Goal: Transaction & Acquisition: Obtain resource

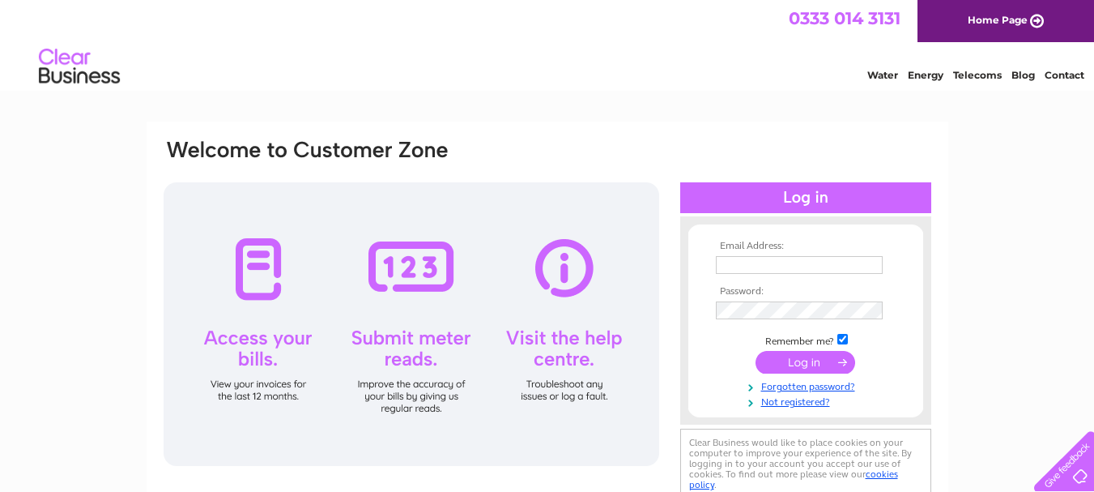
type input "ace.tubular1@gmail.com"
drag, startPoint x: 798, startPoint y: 356, endPoint x: 812, endPoint y: 356, distance: 14.6
click at [801, 356] on input "submit" at bounding box center [806, 362] width 100 height 23
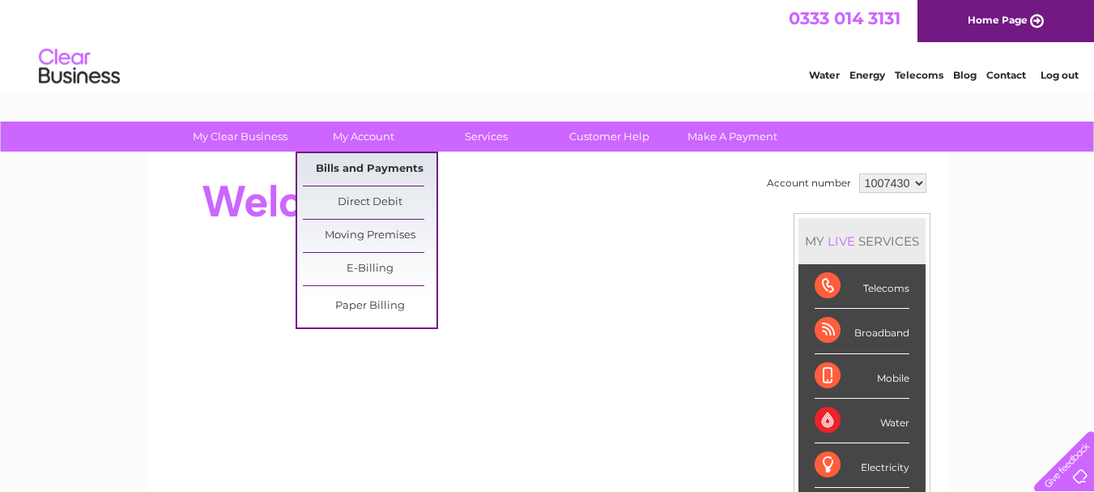
click at [337, 168] on link "Bills and Payments" at bounding box center [370, 169] width 134 height 32
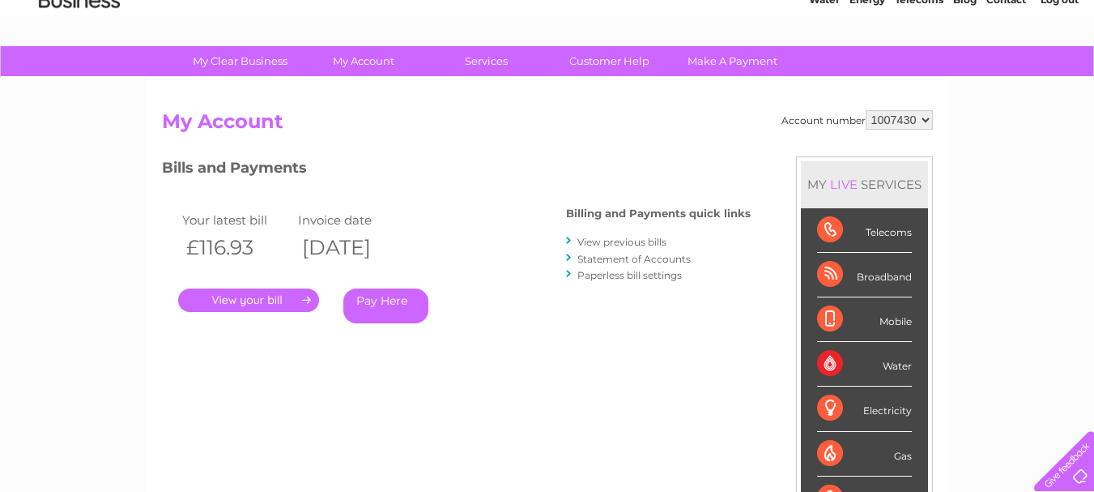
scroll to position [162, 0]
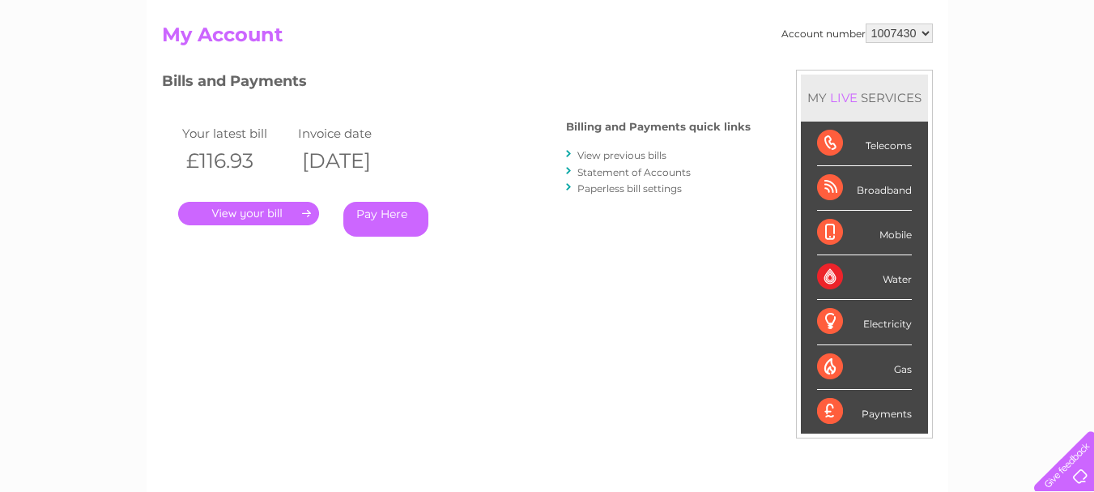
click at [255, 210] on link "." at bounding box center [248, 213] width 141 height 23
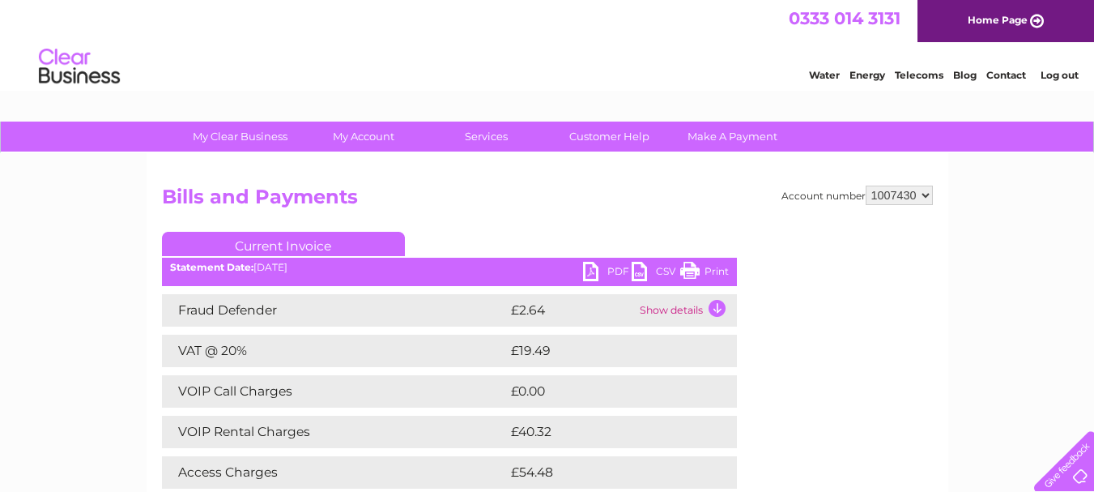
click at [604, 267] on link "PDF" at bounding box center [607, 273] width 49 height 23
click at [1061, 69] on link "Log out" at bounding box center [1060, 75] width 38 height 12
